Goal: Task Accomplishment & Management: Manage account settings

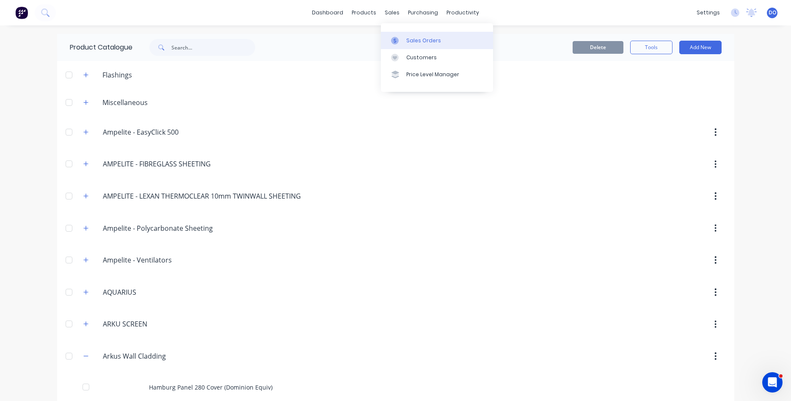
click at [407, 38] on div "Sales Orders" at bounding box center [423, 41] width 35 height 8
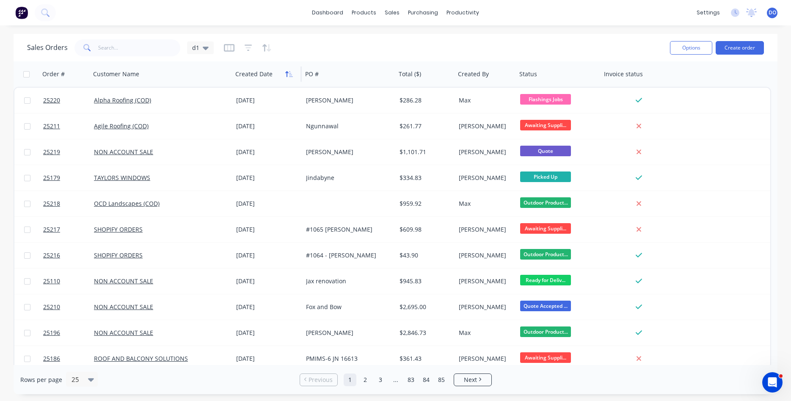
click at [287, 73] on icon "button" at bounding box center [286, 74] width 3 height 6
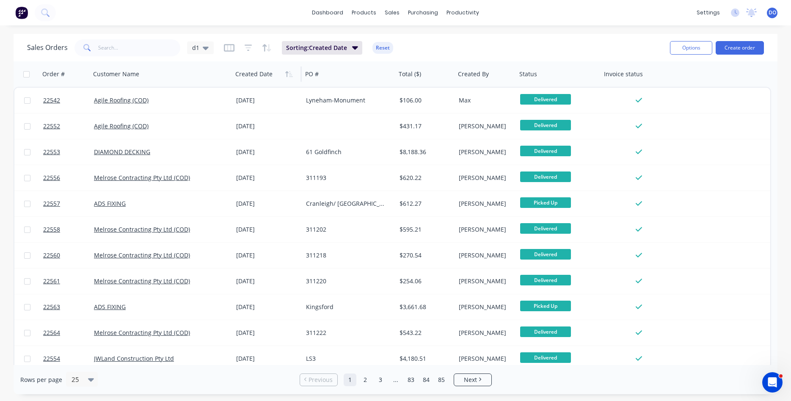
click at [287, 73] on icon "button" at bounding box center [286, 74] width 3 height 6
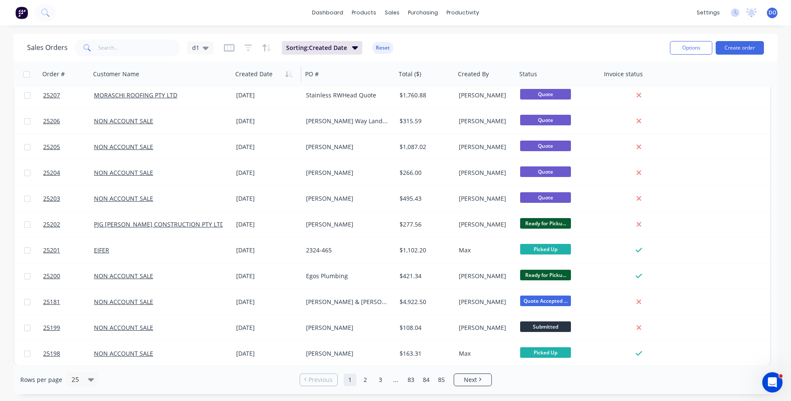
scroll to position [367, 0]
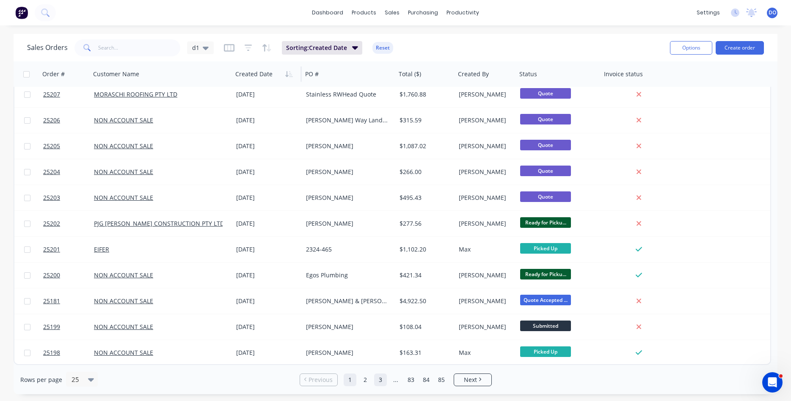
click at [370, 382] on link "2" at bounding box center [365, 379] width 13 height 13
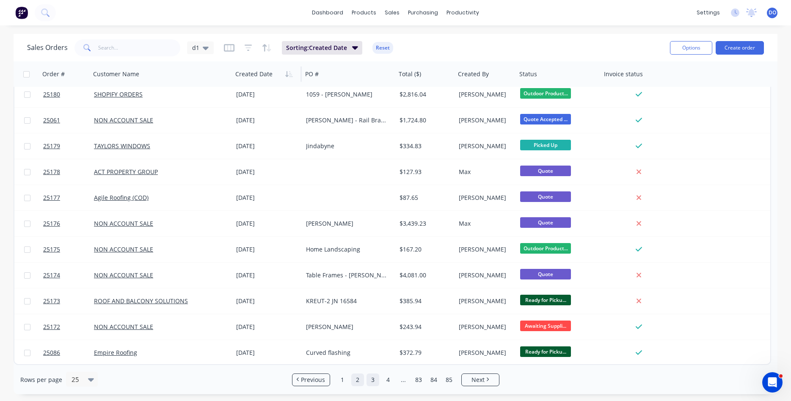
click at [373, 378] on link "3" at bounding box center [373, 379] width 13 height 13
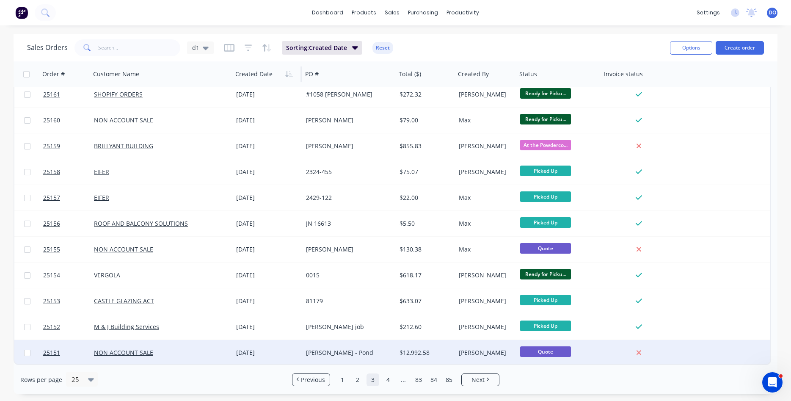
click at [353, 355] on div "[PERSON_NAME] - Pond" at bounding box center [347, 352] width 83 height 8
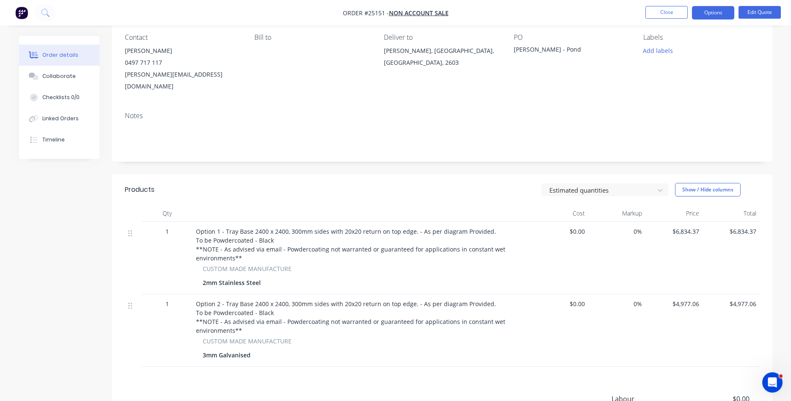
scroll to position [86, 0]
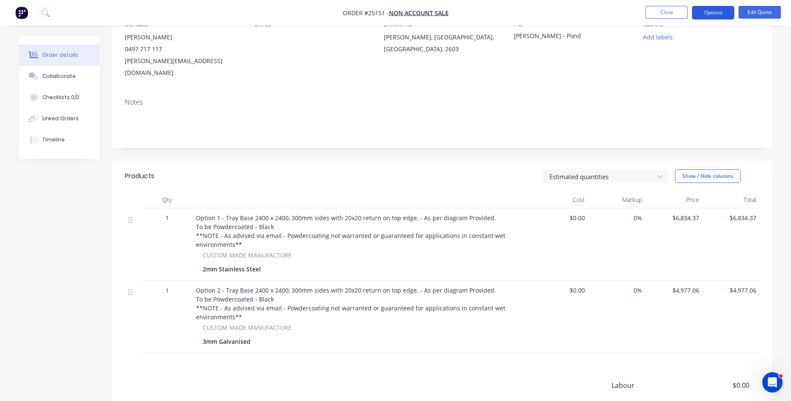
click at [719, 14] on button "Options" at bounding box center [713, 13] width 42 height 14
click at [747, 16] on button "Edit Quote" at bounding box center [760, 12] width 42 height 13
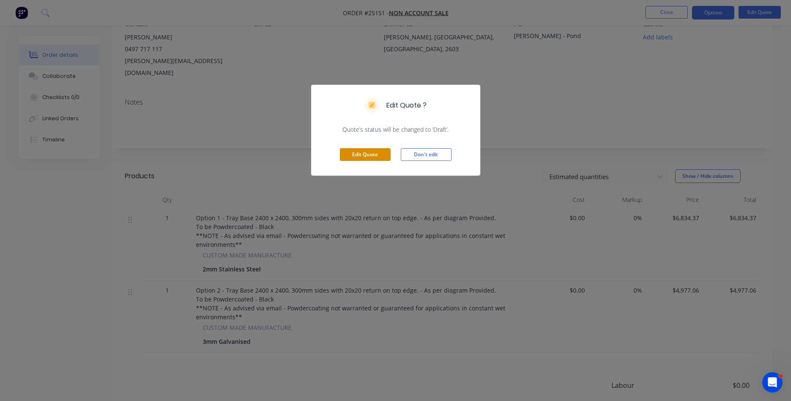
click at [382, 155] on button "Edit Quote" at bounding box center [365, 154] width 51 height 13
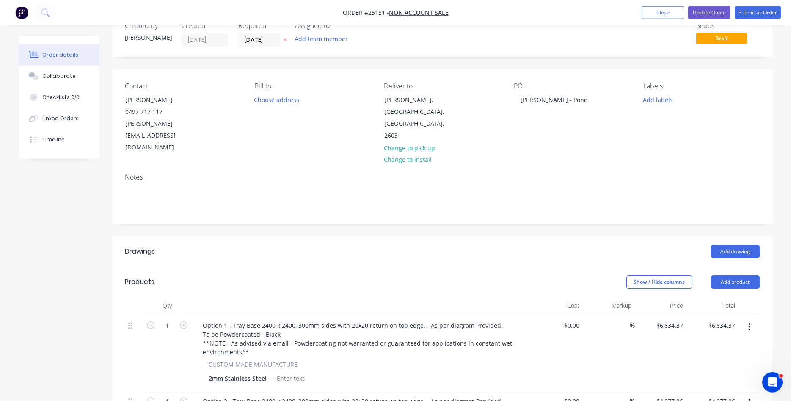
scroll to position [130, 0]
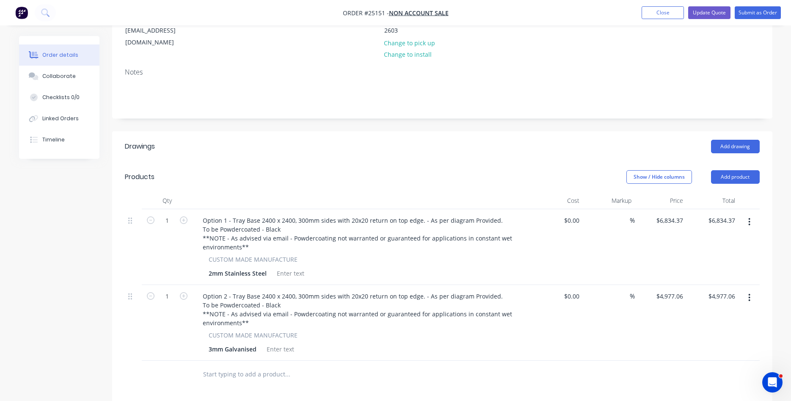
click at [748, 214] on button "button" at bounding box center [750, 221] width 20 height 15
click at [691, 289] on div "Delete" at bounding box center [719, 295] width 65 height 12
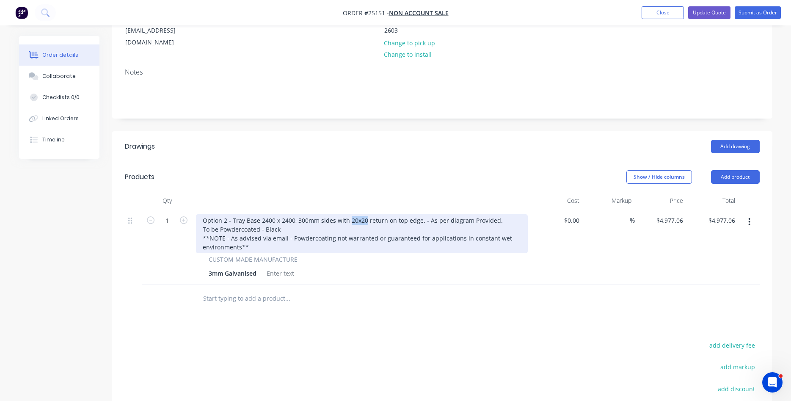
drag, startPoint x: 363, startPoint y: 198, endPoint x: 349, endPoint y: 198, distance: 14.0
click at [349, 214] on div "Option 2 - Tray Base 2400 x 2400, 300mm sides with 20x20 return on top edge. - …" at bounding box center [362, 233] width 332 height 39
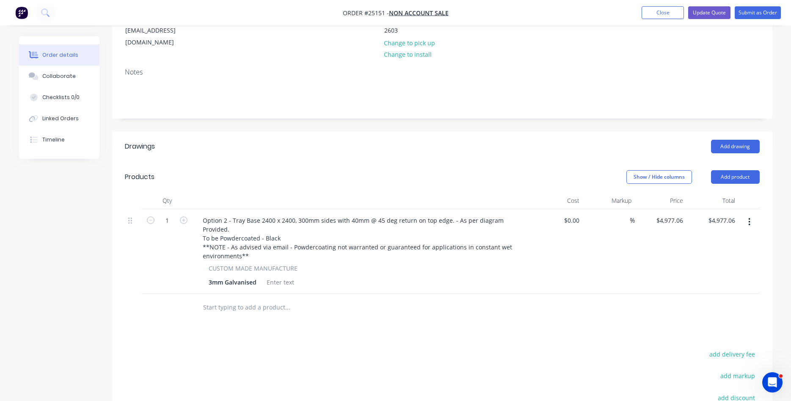
click at [432, 264] on div "CUSTOM MADE MANUFACTURE 3mm Galvanised" at bounding box center [362, 276] width 332 height 25
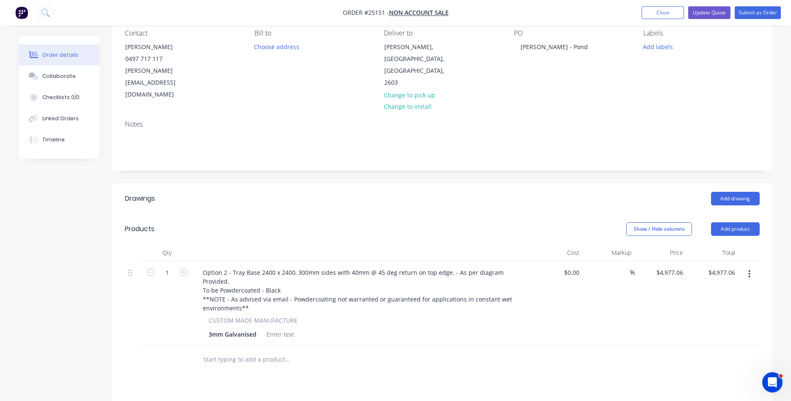
scroll to position [0, 0]
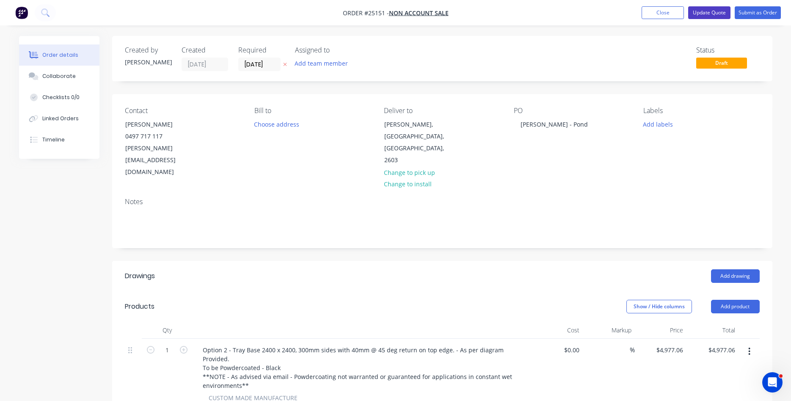
click at [714, 16] on button "Update Quote" at bounding box center [709, 12] width 42 height 13
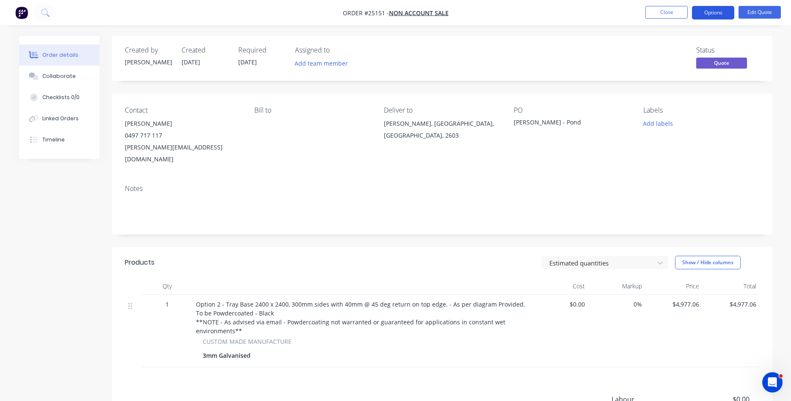
click at [714, 9] on button "Options" at bounding box center [713, 13] width 42 height 14
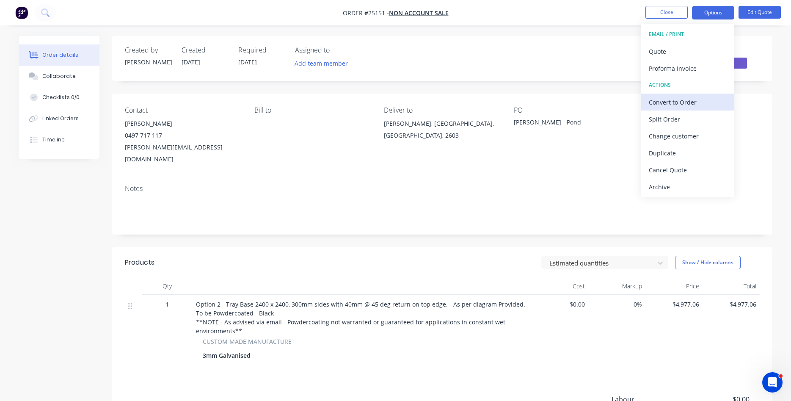
click at [682, 103] on div "Convert to Order" at bounding box center [688, 102] width 78 height 12
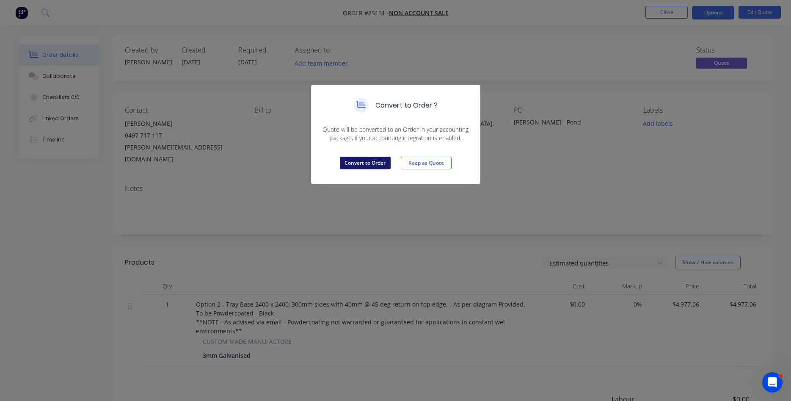
click at [346, 162] on button "Convert to Order" at bounding box center [365, 163] width 51 height 13
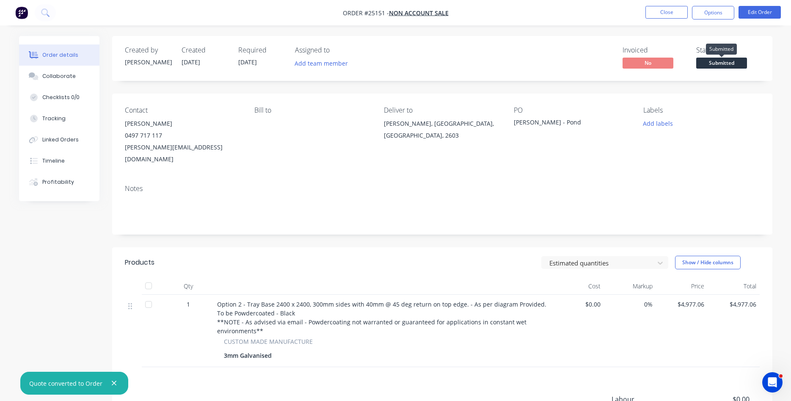
click at [719, 66] on span "Submitted" at bounding box center [721, 63] width 51 height 11
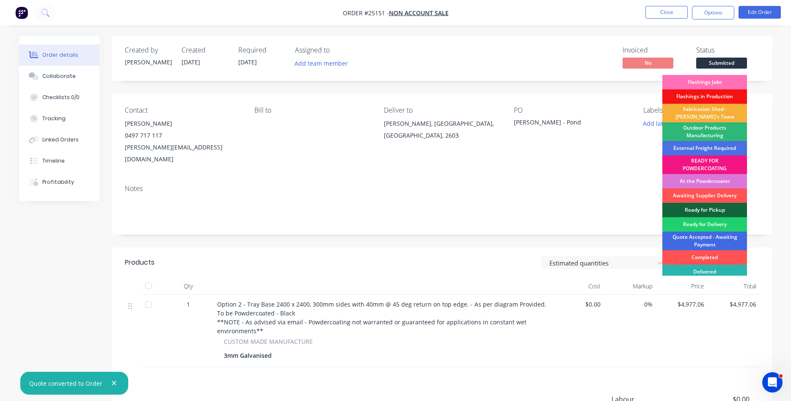
click at [700, 245] on div "Quote Accepted - Awaiting Payment" at bounding box center [705, 241] width 85 height 19
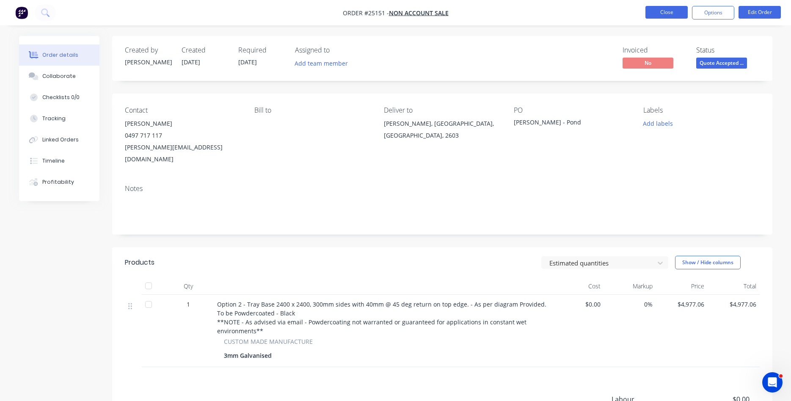
click at [671, 13] on button "Close" at bounding box center [667, 12] width 42 height 13
